Goal: Transaction & Acquisition: Purchase product/service

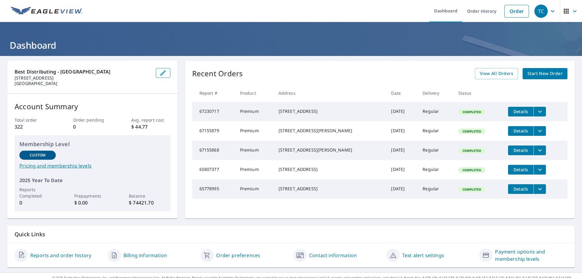
click at [538, 73] on span "Start New Order" at bounding box center [544, 74] width 35 height 8
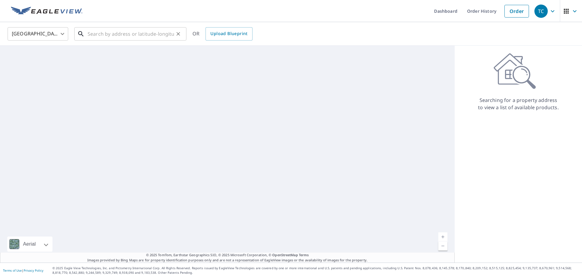
click at [108, 35] on input "text" at bounding box center [131, 33] width 86 height 17
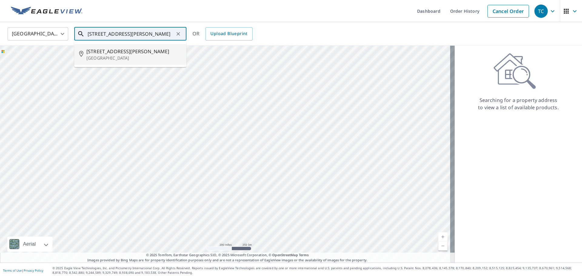
click at [126, 52] on span "[STREET_ADDRESS][PERSON_NAME]" at bounding box center [133, 51] width 95 height 7
type input "[STREET_ADDRESS][PERSON_NAME]"
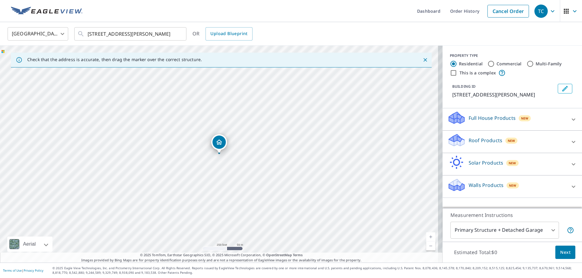
click at [505, 143] on div "New" at bounding box center [511, 141] width 12 height 6
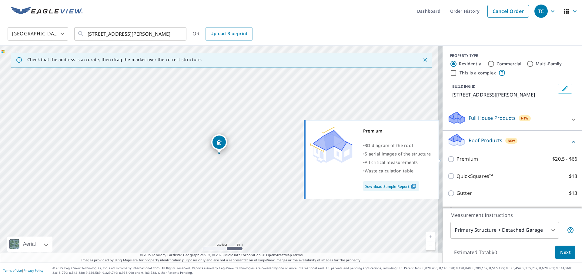
click at [468, 159] on p "Premium" at bounding box center [467, 159] width 22 height 8
click at [456, 159] on input "Premium $20.5 - $66" at bounding box center [451, 159] width 9 height 7
checkbox input "true"
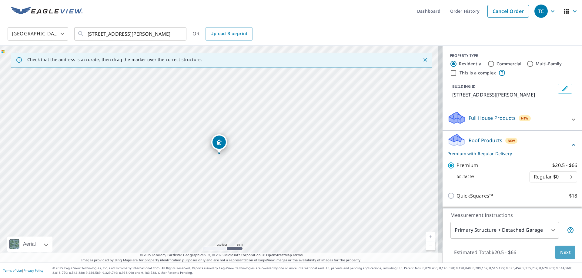
click at [561, 251] on span "Next" at bounding box center [565, 253] width 10 height 8
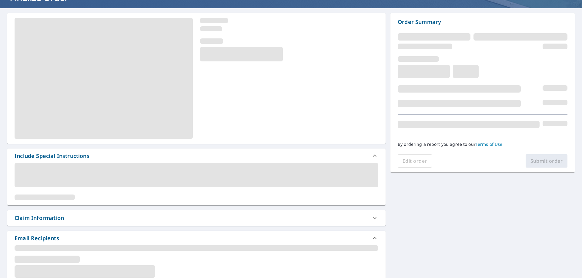
scroll to position [61, 0]
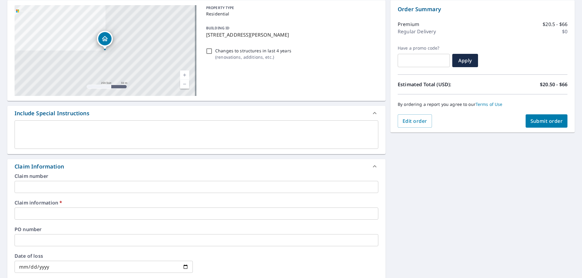
click at [206, 216] on input "text" at bounding box center [197, 214] width 364 height 12
type input "d"
checkbox input "true"
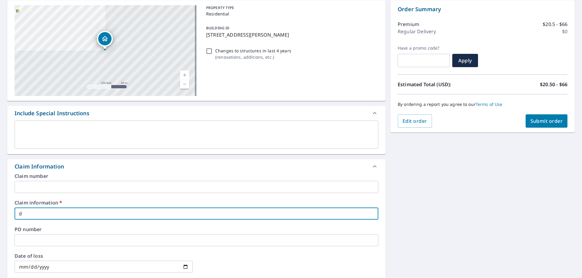
type input "[PERSON_NAME]"
click at [537, 117] on button "Submit order" at bounding box center [546, 121] width 42 height 13
checkbox input "true"
